Goal: Task Accomplishment & Management: Complete application form

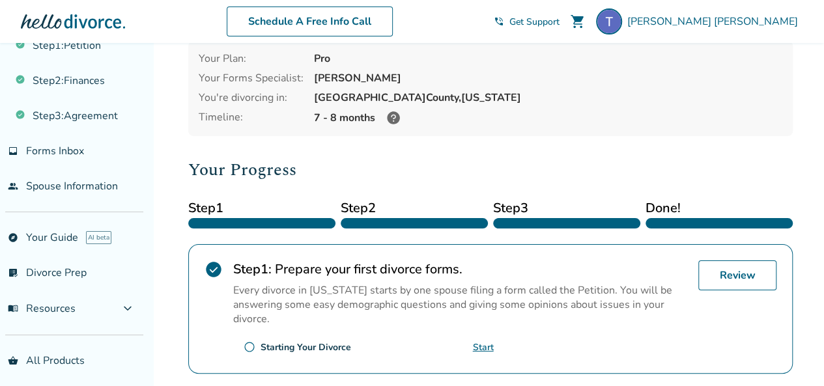
scroll to position [34, 0]
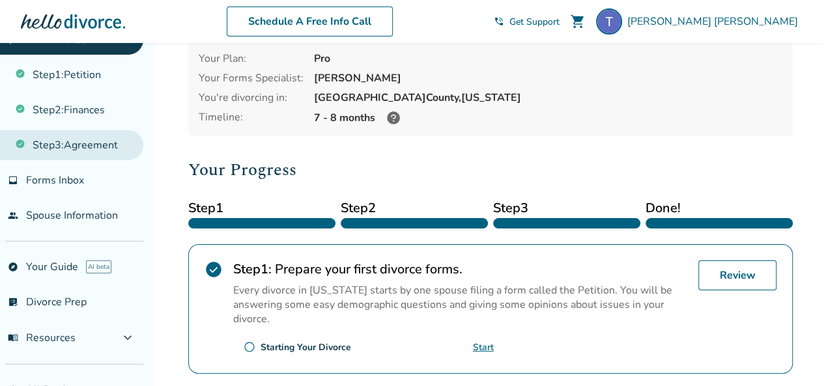
click at [91, 147] on link "Step 3 : Agreement" at bounding box center [71, 145] width 143 height 30
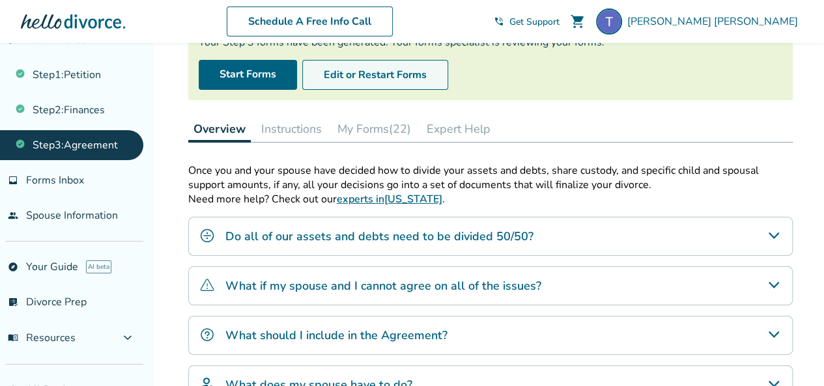
scroll to position [130, 0]
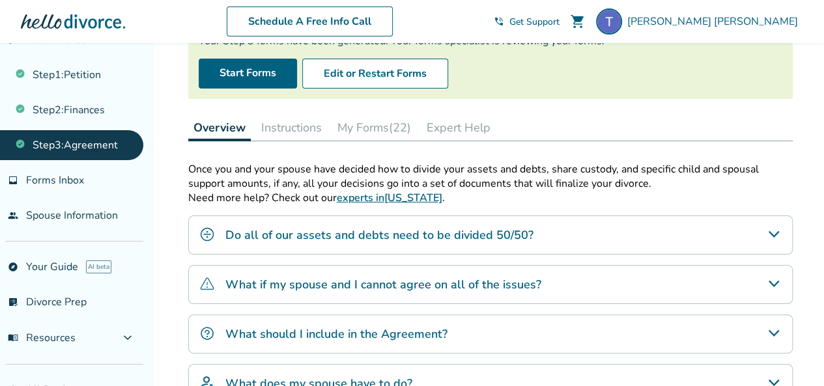
click at [387, 126] on button "My Forms (22)" at bounding box center [374, 128] width 84 height 26
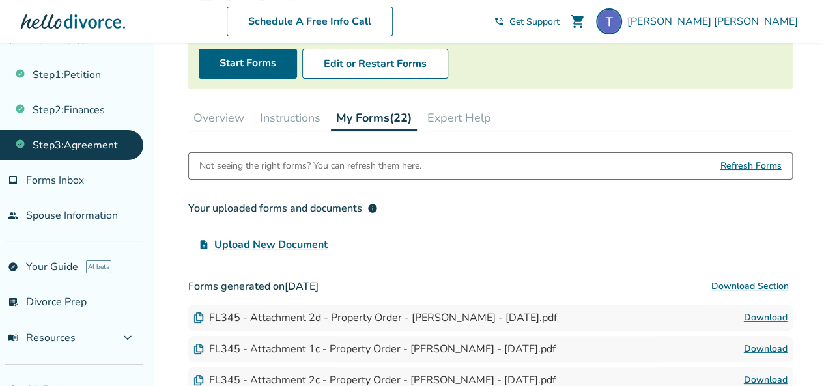
scroll to position [130, 0]
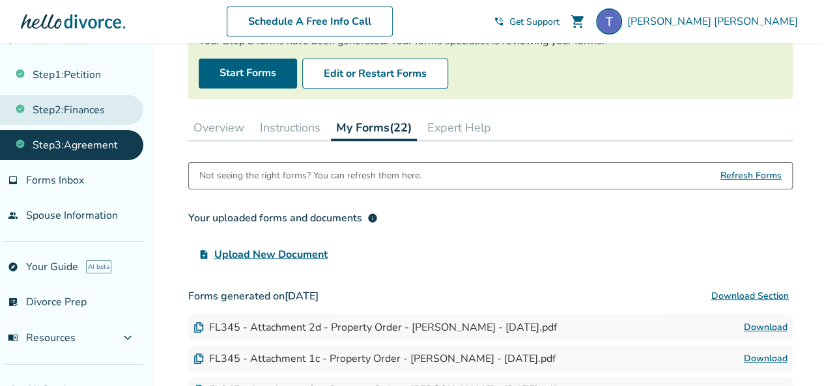
click at [78, 115] on link "Step 2 : Finances" at bounding box center [71, 110] width 143 height 30
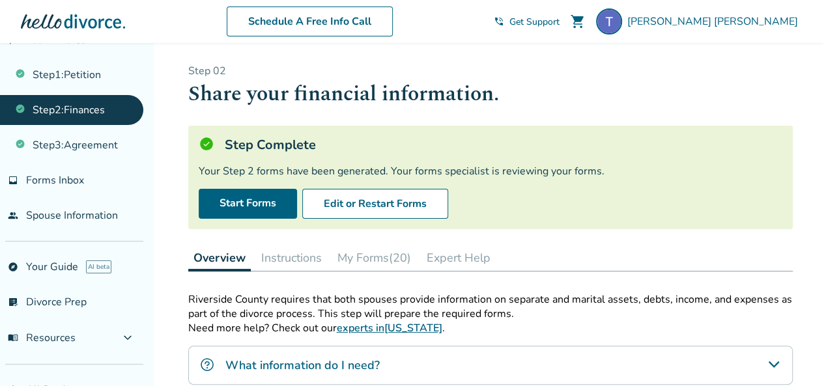
click at [379, 253] on button "My Forms (20)" at bounding box center [374, 258] width 84 height 26
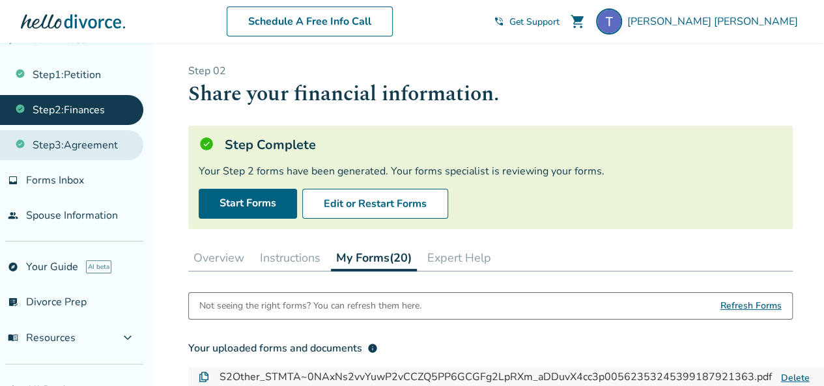
click at [92, 143] on link "Step 3 : Agreement" at bounding box center [71, 145] width 143 height 30
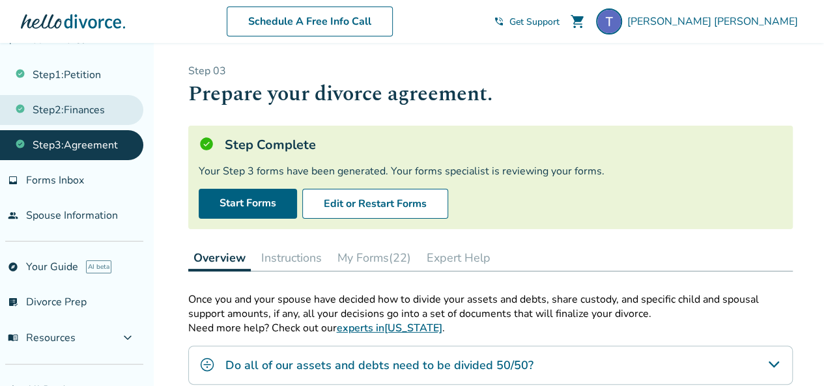
click at [88, 113] on link "Step 2 : Finances" at bounding box center [71, 110] width 143 height 30
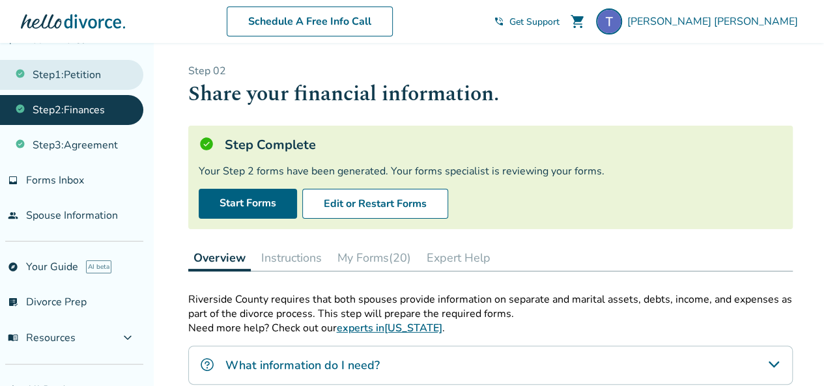
click at [54, 72] on link "Step 1 : Petition" at bounding box center [71, 75] width 143 height 30
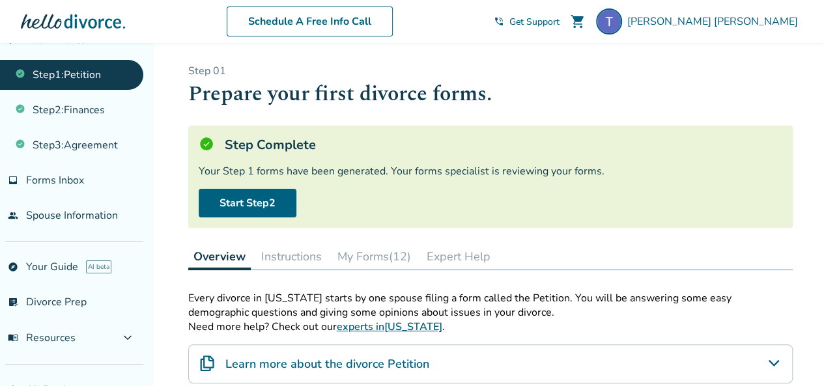
click at [349, 70] on p "Step 0 1" at bounding box center [490, 71] width 604 height 14
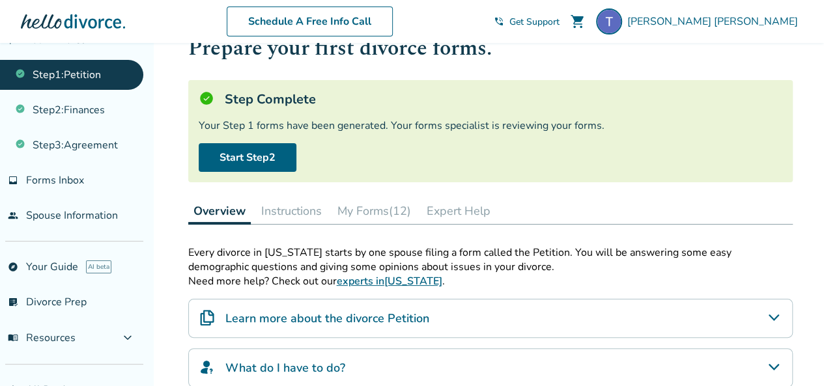
scroll to position [65, 0]
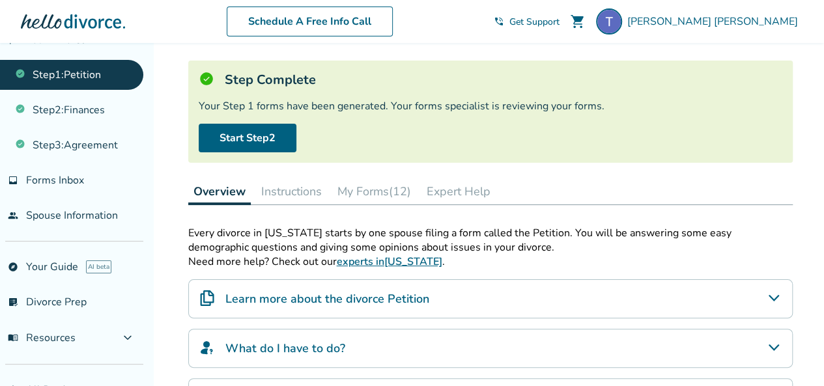
click at [374, 193] on button "My Forms (12)" at bounding box center [374, 191] width 84 height 26
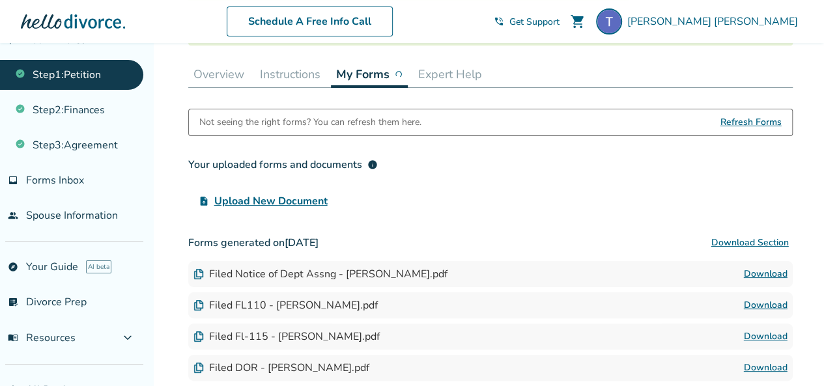
scroll to position [195, 0]
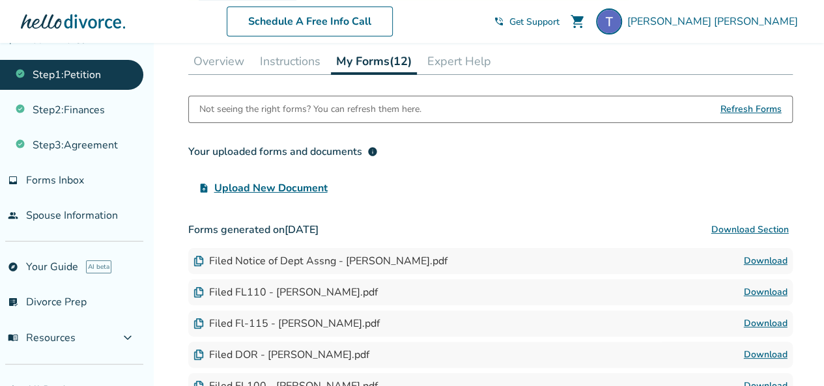
click at [769, 290] on link "Download" at bounding box center [766, 293] width 44 height 16
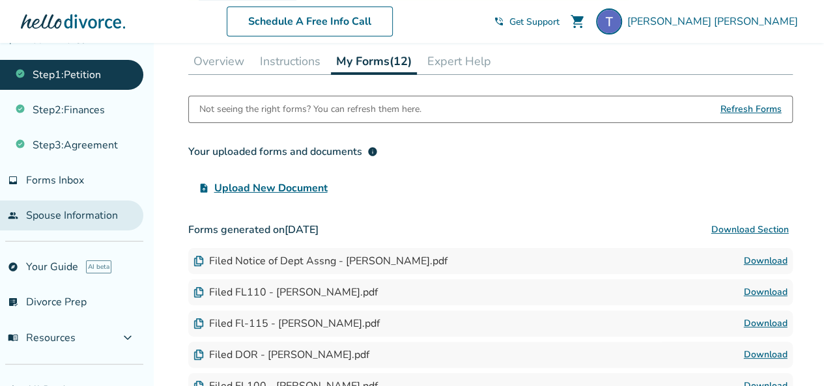
click at [53, 205] on link "people Spouse Information" at bounding box center [71, 216] width 143 height 30
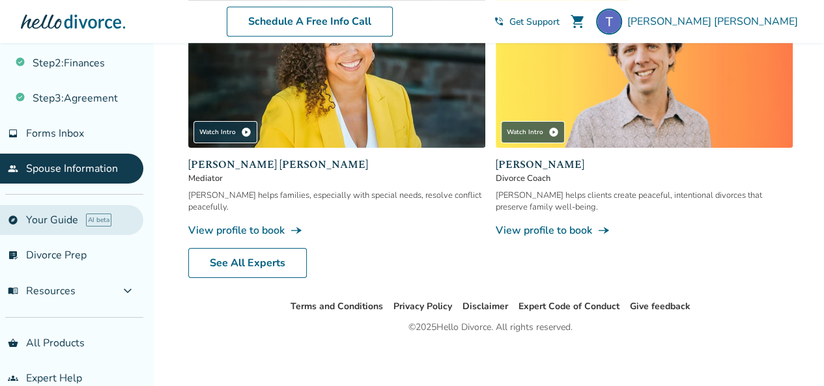
scroll to position [99, 0]
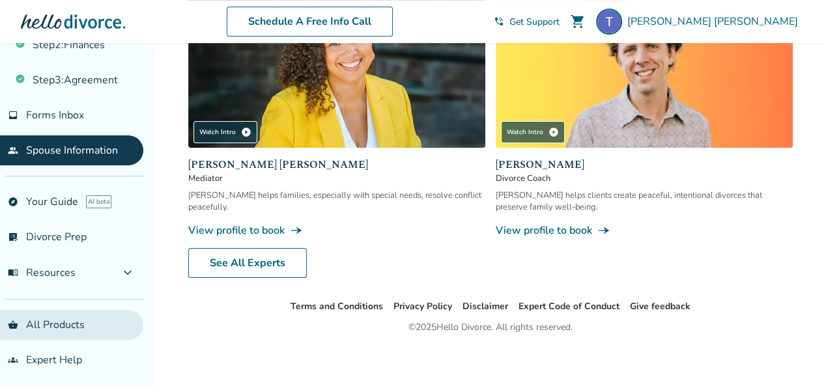
click at [75, 325] on link "shopping_basket All Products" at bounding box center [71, 325] width 143 height 30
